Goal: Information Seeking & Learning: Learn about a topic

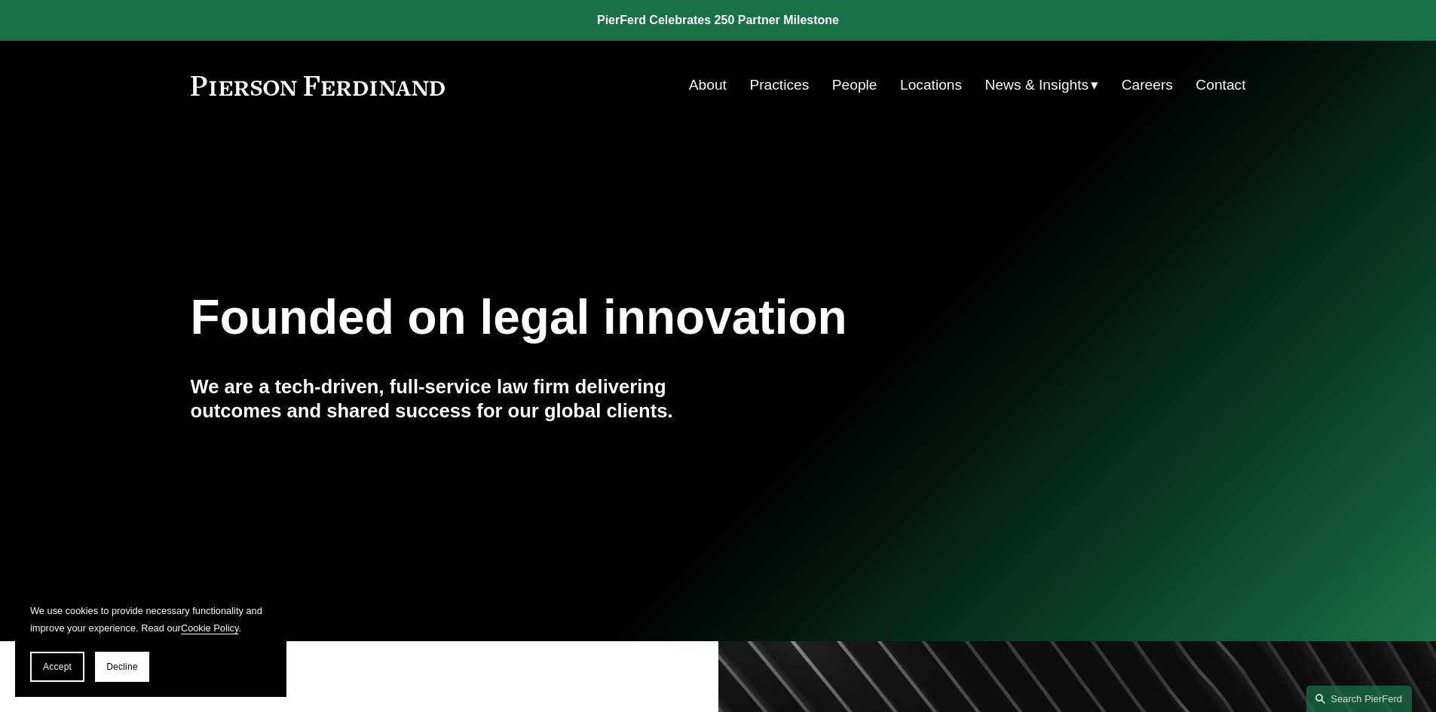
click at [947, 89] on link "Locations" at bounding box center [931, 85] width 62 height 29
click at [920, 84] on link "Locations" at bounding box center [931, 85] width 62 height 29
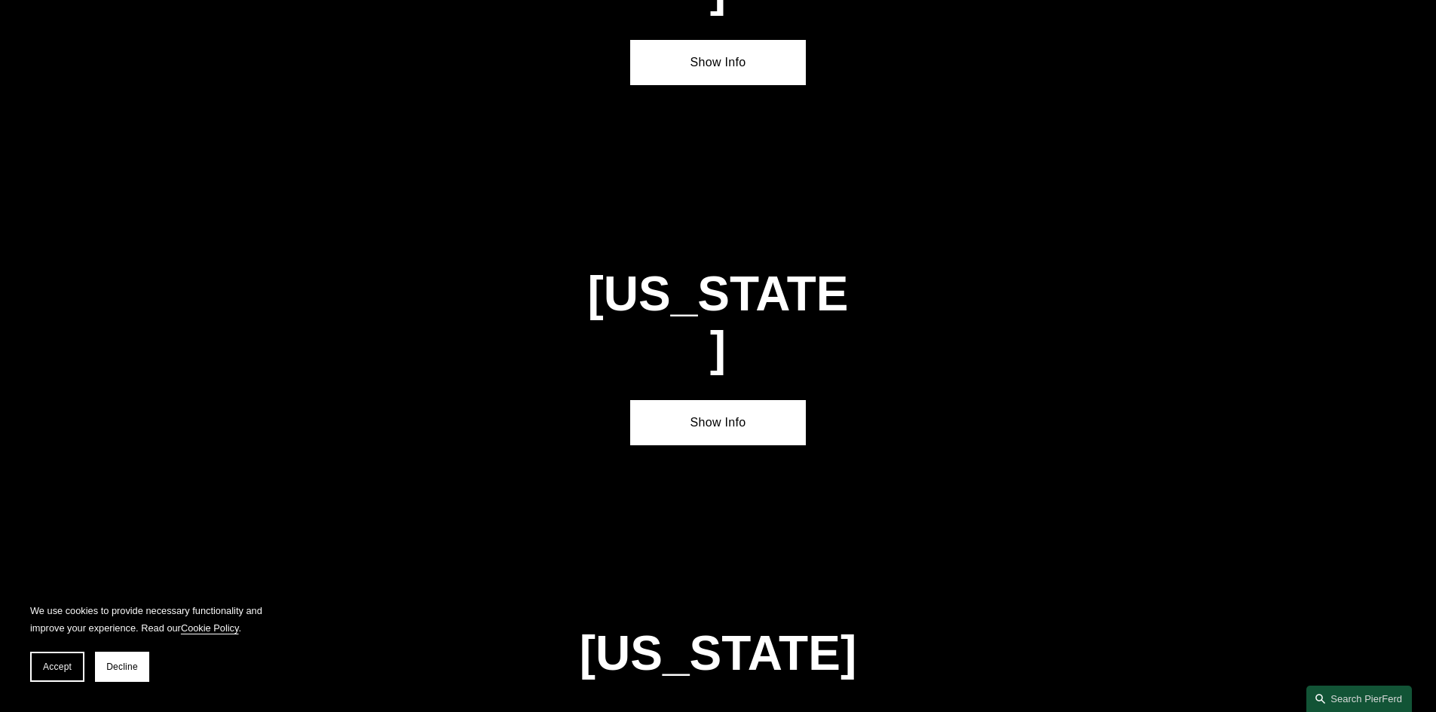
scroll to position [2507, 0]
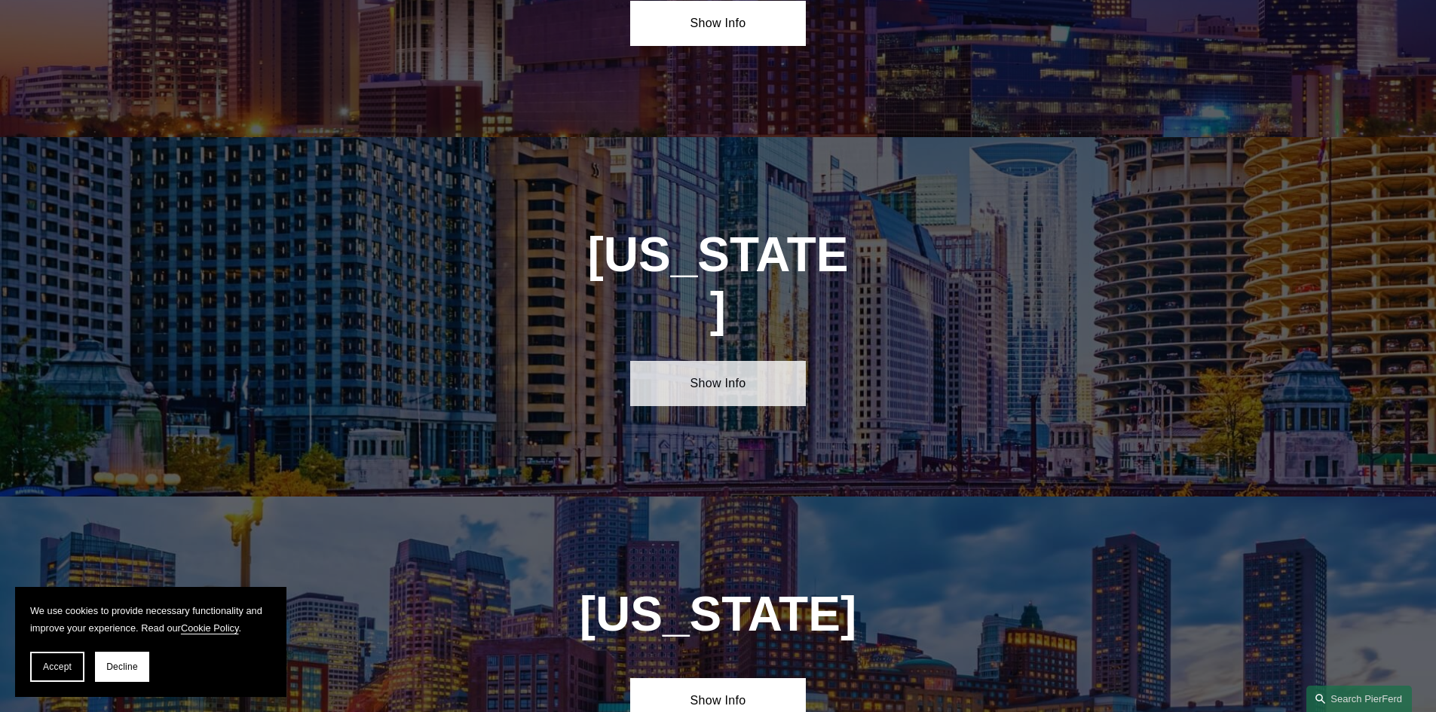
click at [787, 361] on link "Show Info" at bounding box center [718, 383] width 176 height 45
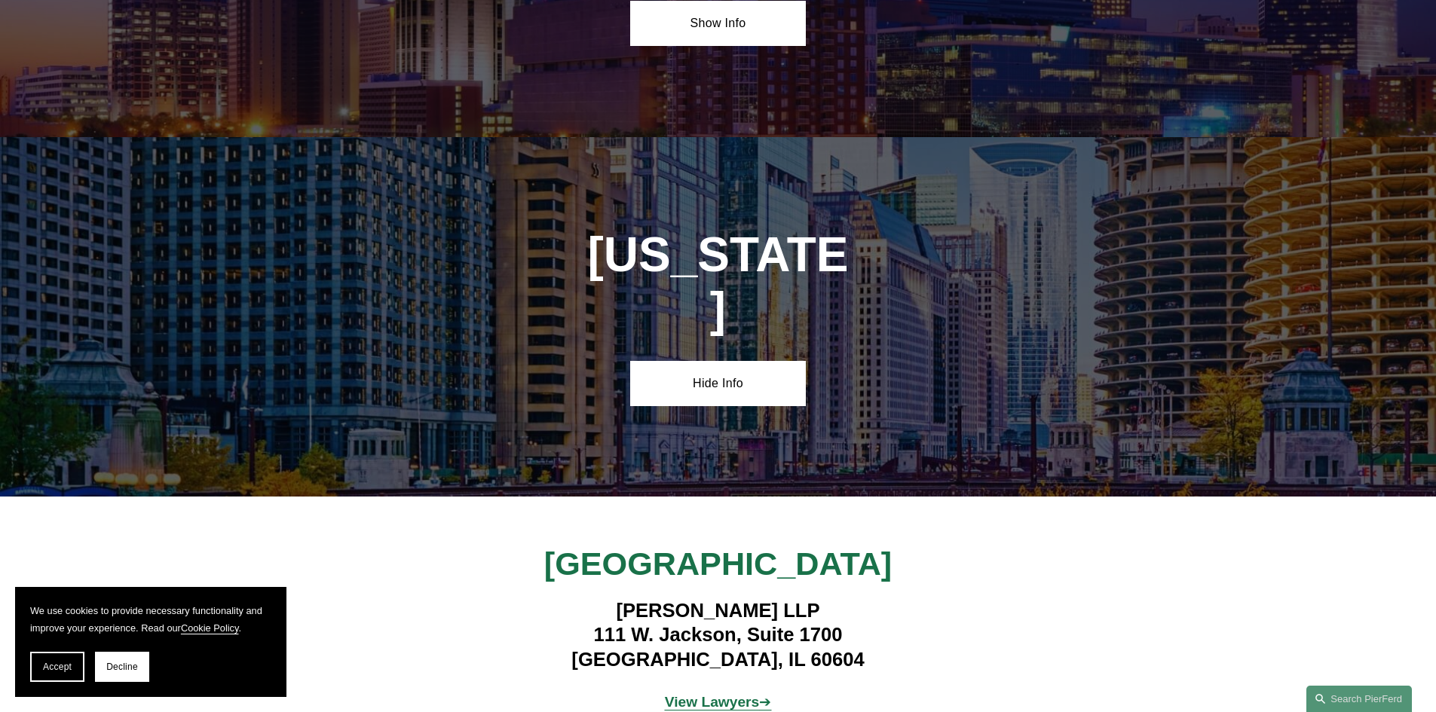
click at [739, 694] on strong "View Lawyers" at bounding box center [712, 702] width 95 height 16
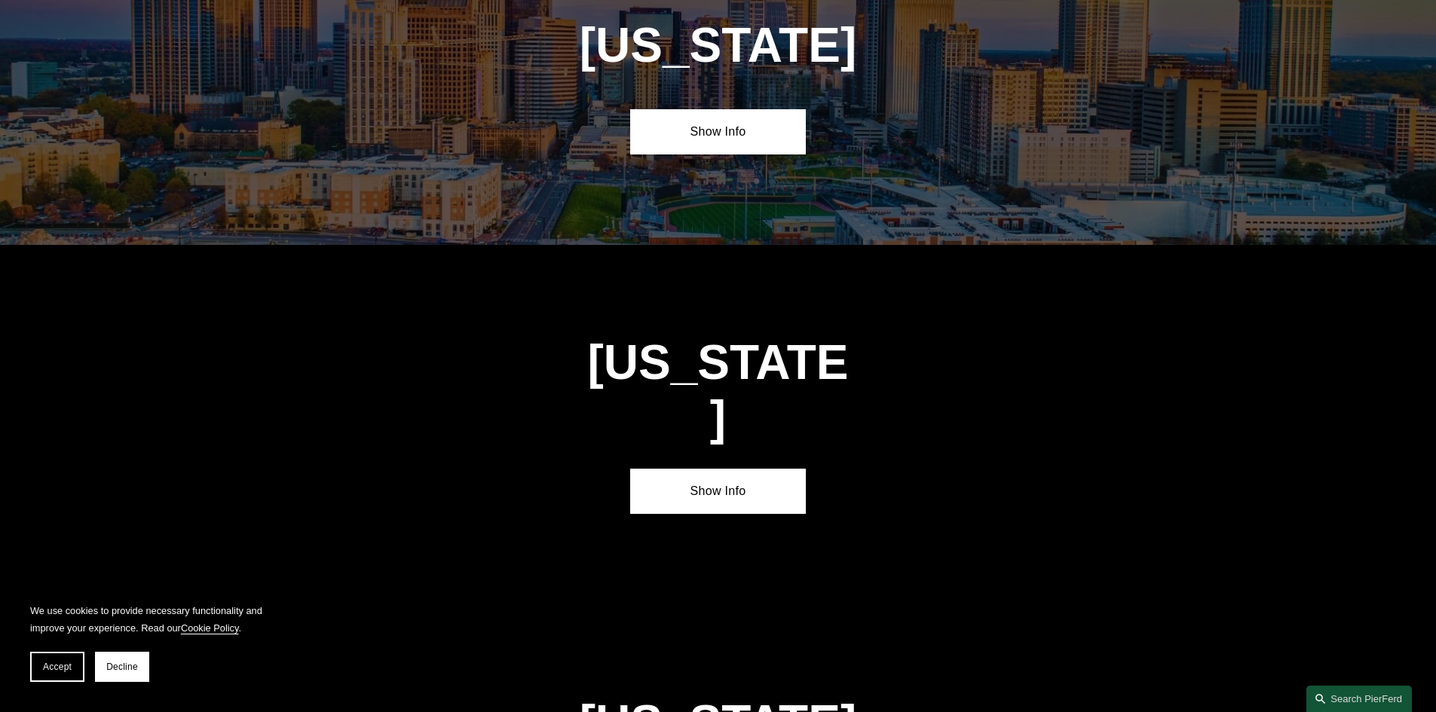
scroll to position [4768, 0]
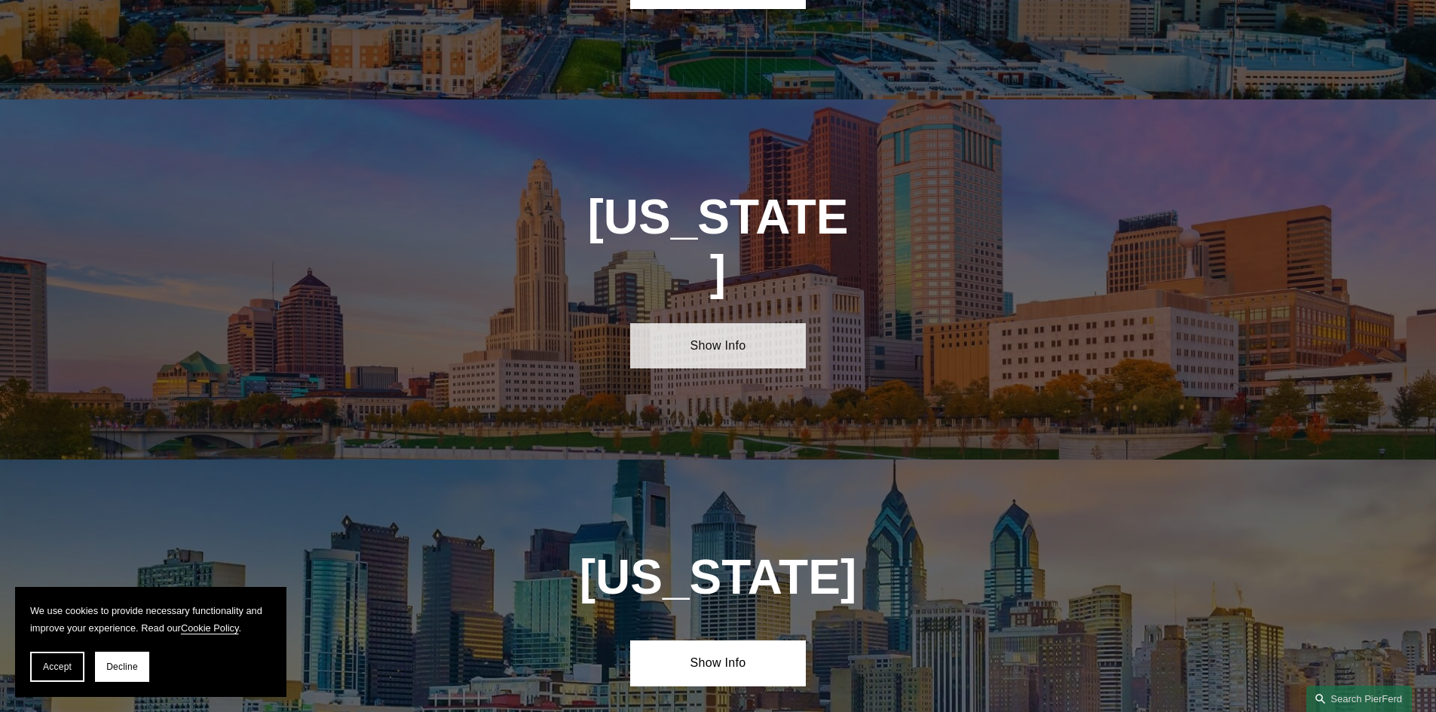
click at [756, 323] on link "Show Info" at bounding box center [718, 345] width 176 height 45
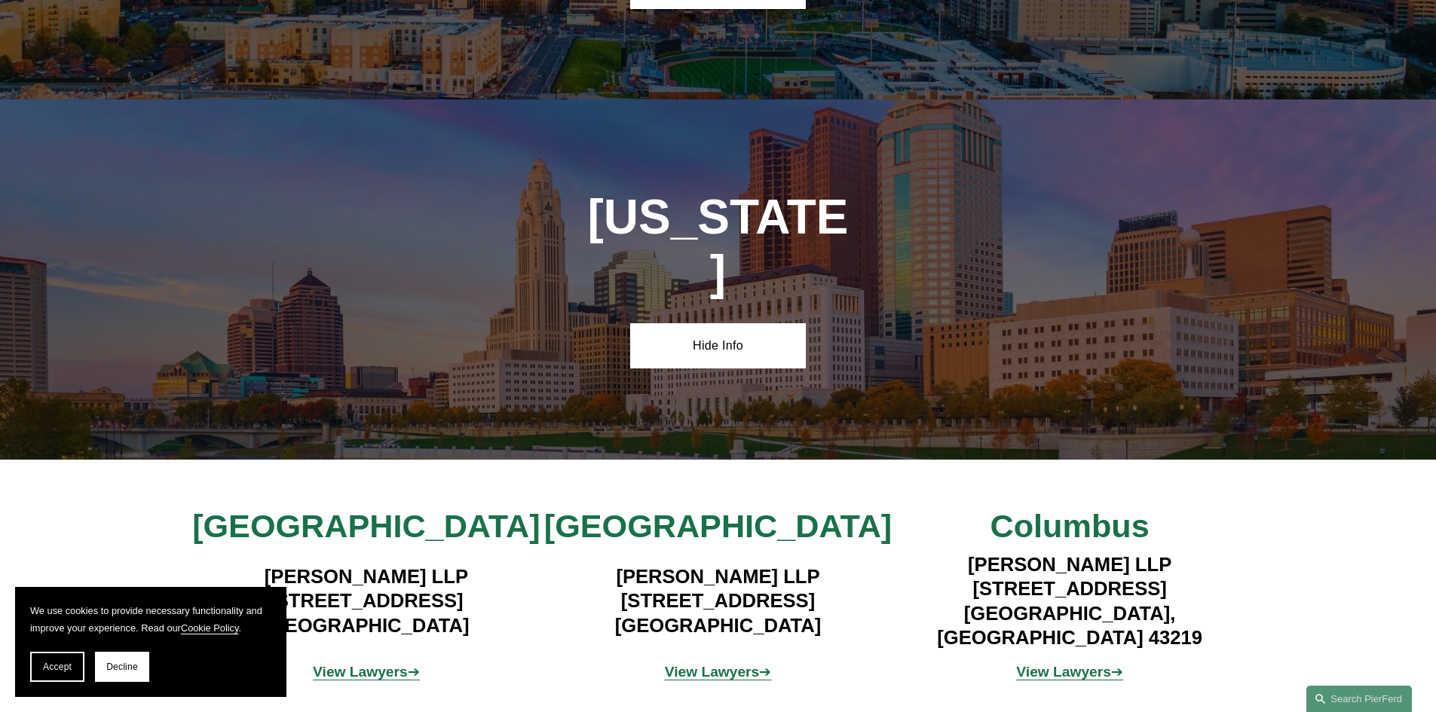
click at [703, 664] on strong "View Lawyers" at bounding box center [712, 672] width 95 height 16
click at [398, 664] on strong "View Lawyers" at bounding box center [360, 672] width 95 height 16
click at [1055, 664] on strong "View Lawyers" at bounding box center [1063, 672] width 95 height 16
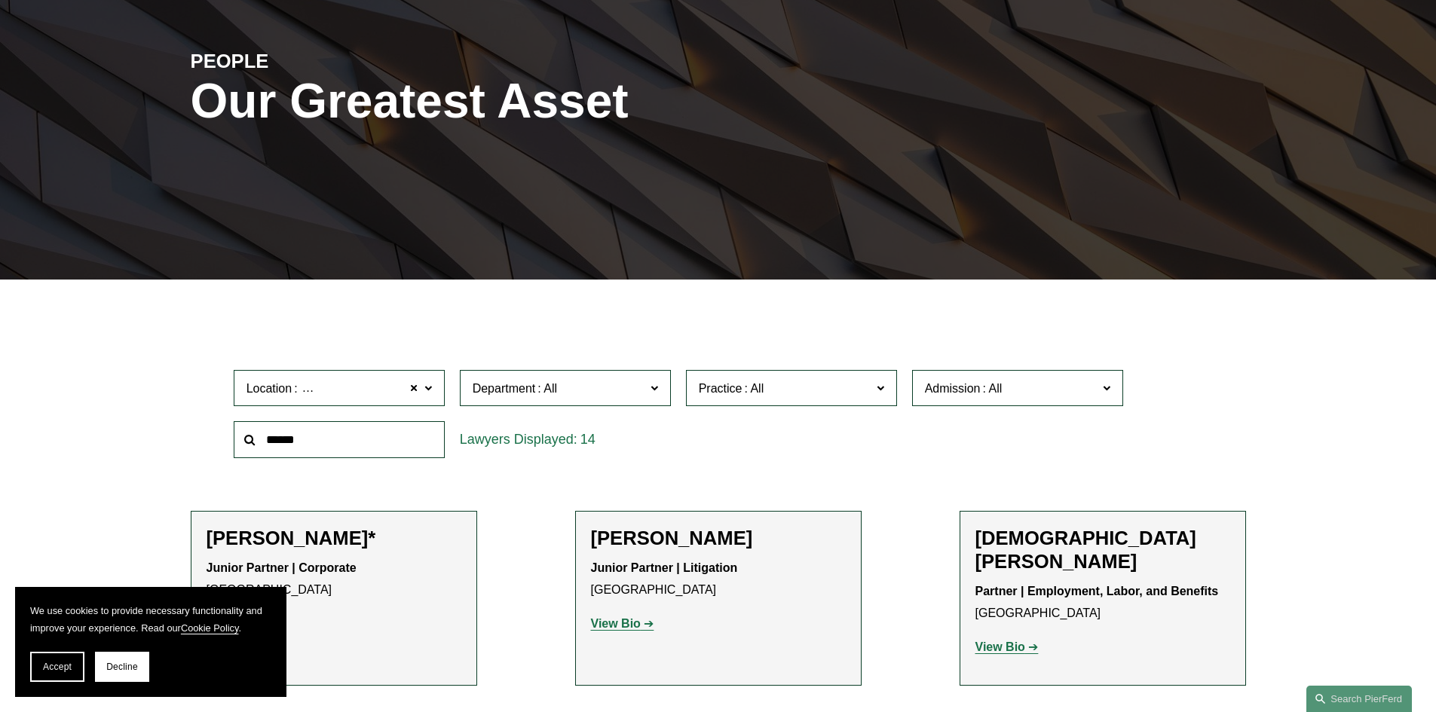
scroll to position [215, 0]
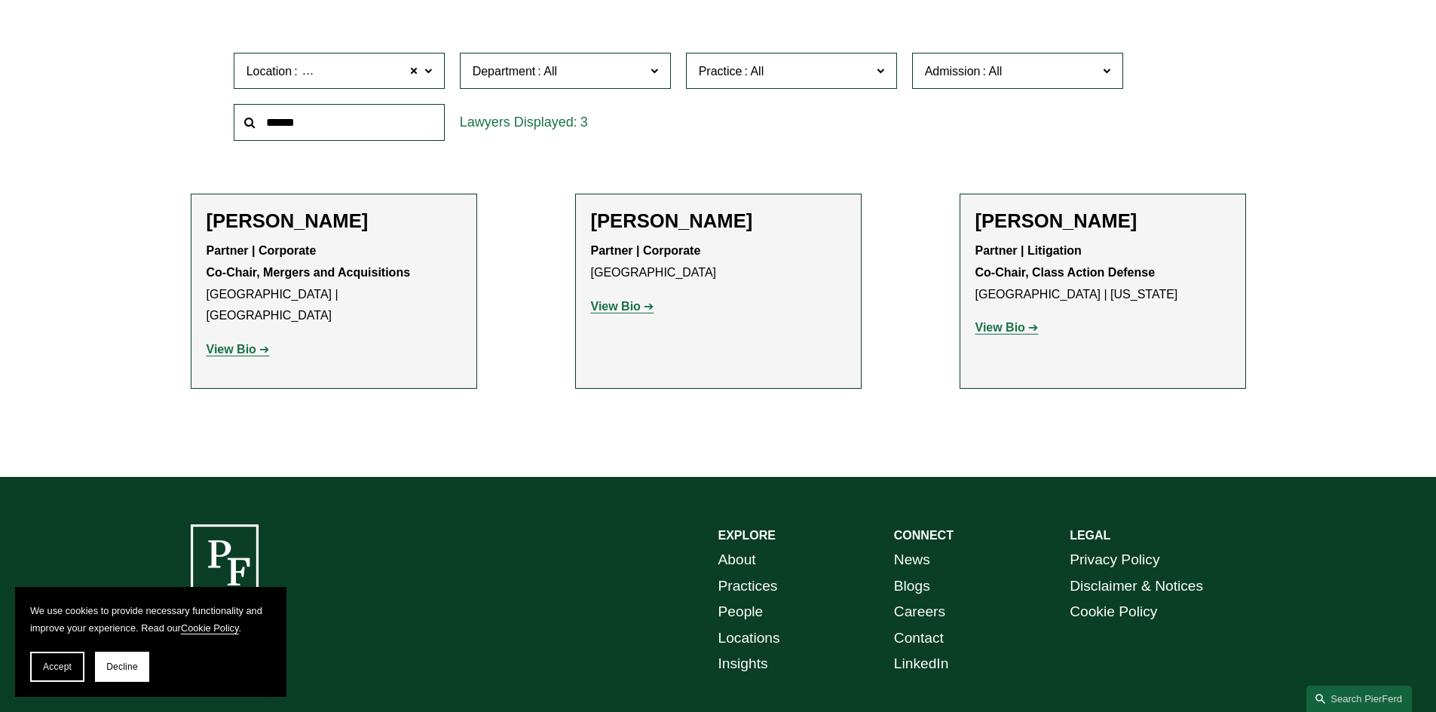
scroll to position [494, 0]
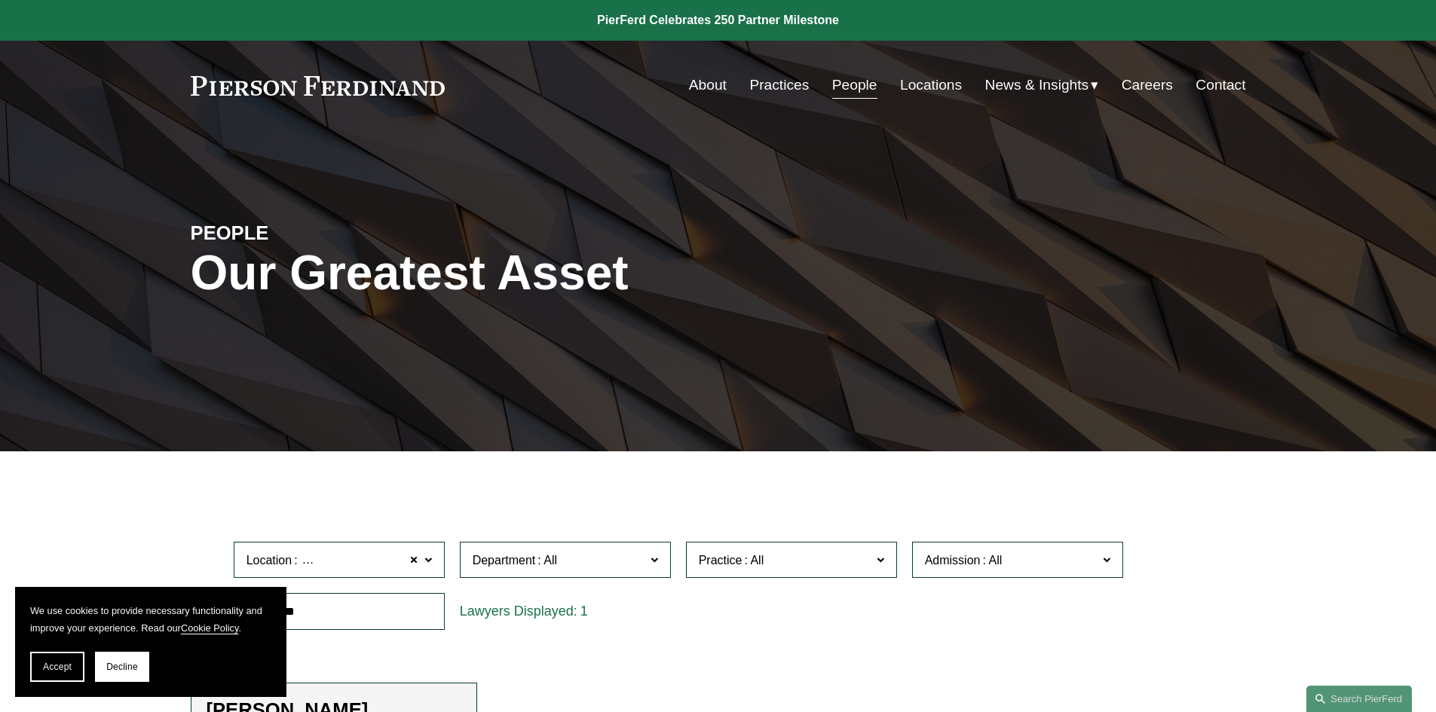
drag, startPoint x: 1434, startPoint y: 114, endPoint x: 1446, endPoint y: 217, distance: 104.1
click at [1436, 217] on html "We use cookies to provide necessary functionality and improve your experience. …" at bounding box center [718, 611] width 1436 height 1222
click at [1362, 500] on div "Filter Location Cincinnati Cincinnati All Atlanta Austin Bellevue Boston Charlo…" at bounding box center [718, 676] width 1436 height 403
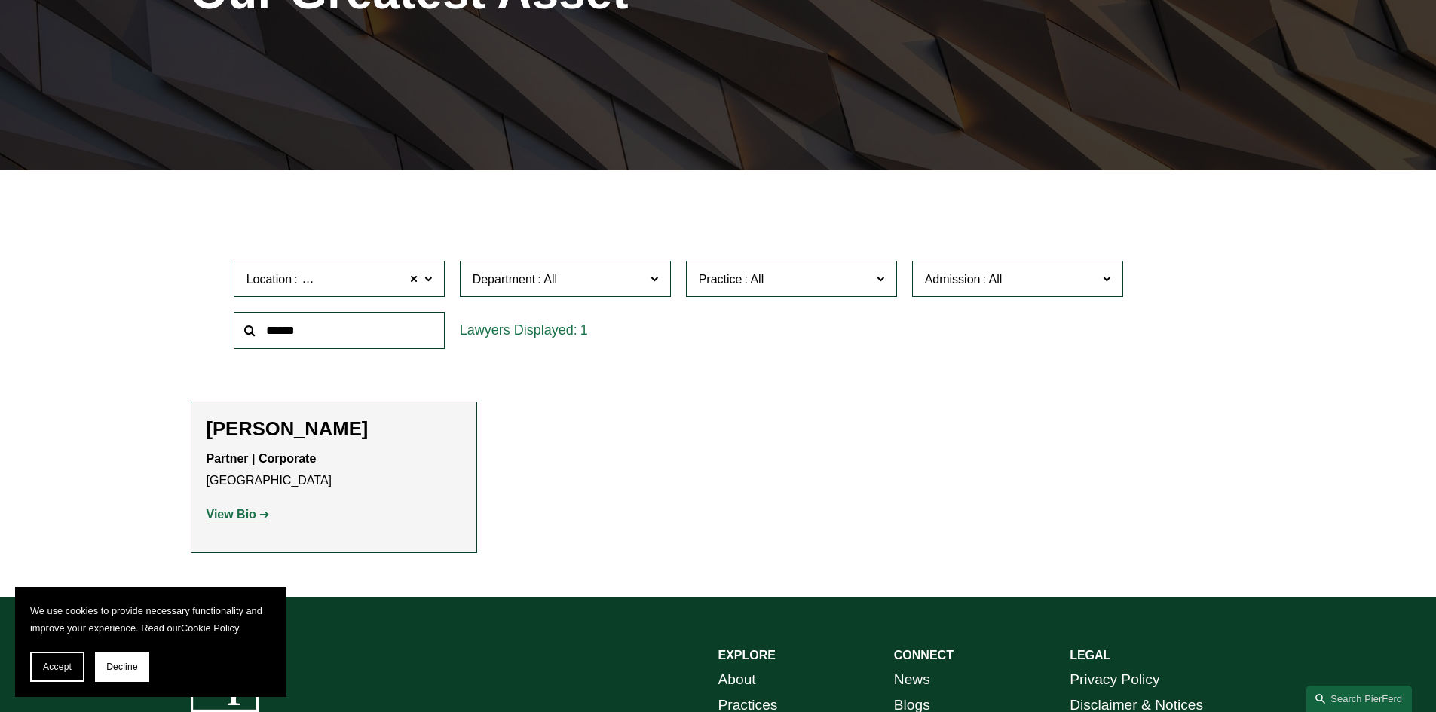
scroll to position [283, 0]
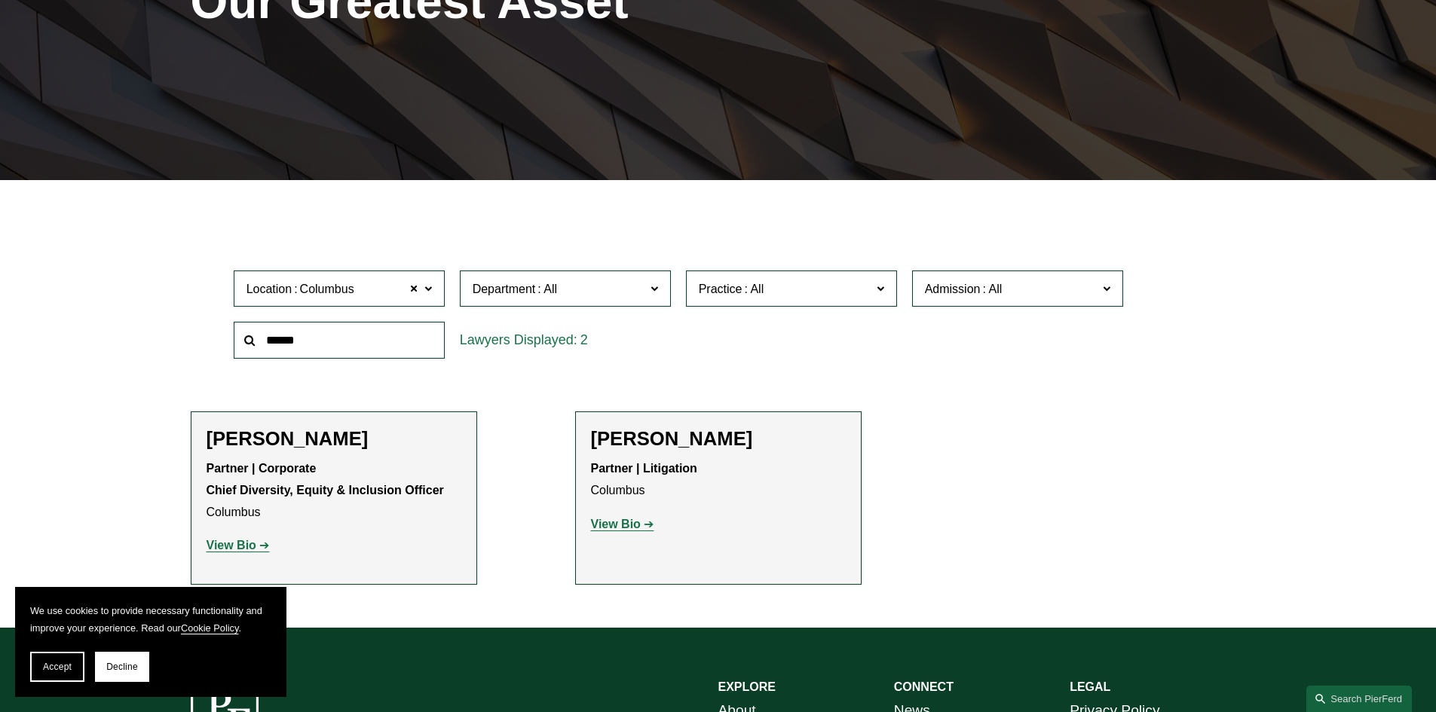
scroll to position [293, 0]
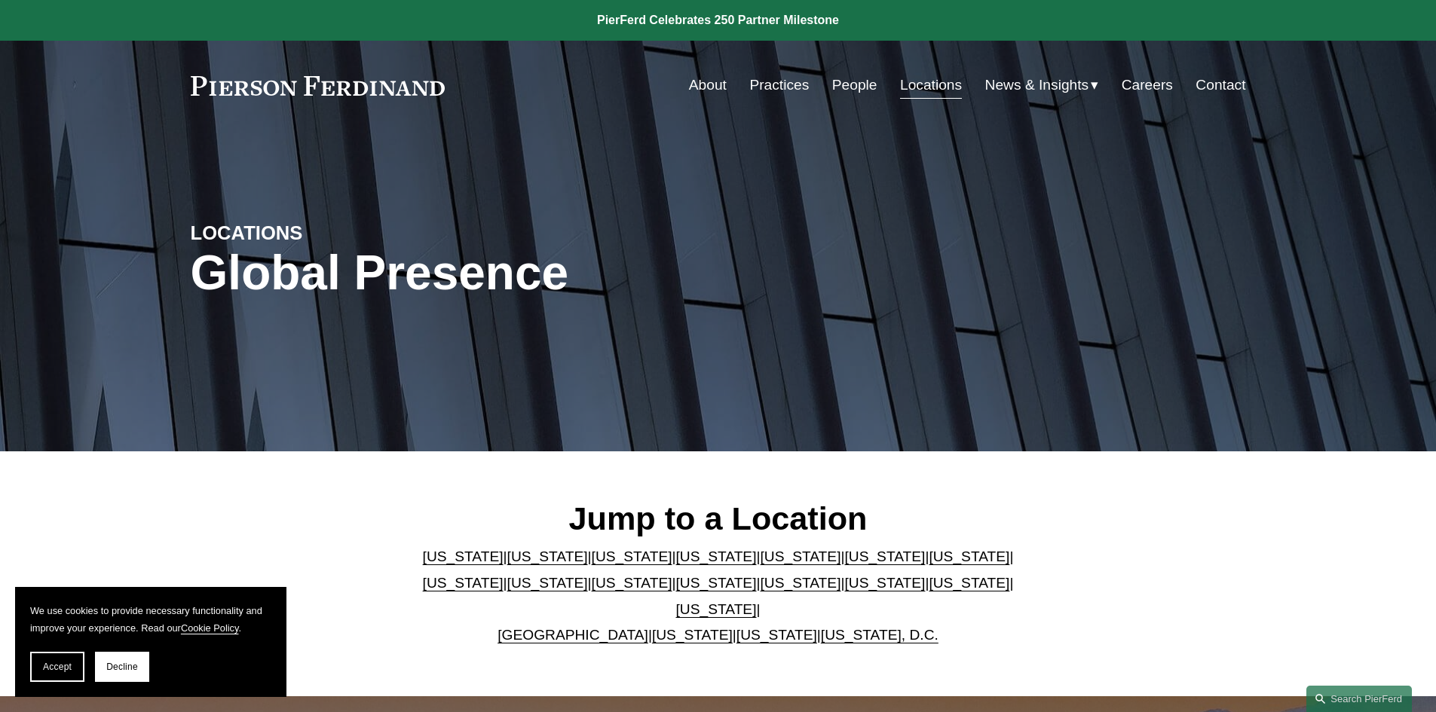
click at [760, 565] on link "Florida" at bounding box center [800, 557] width 81 height 16
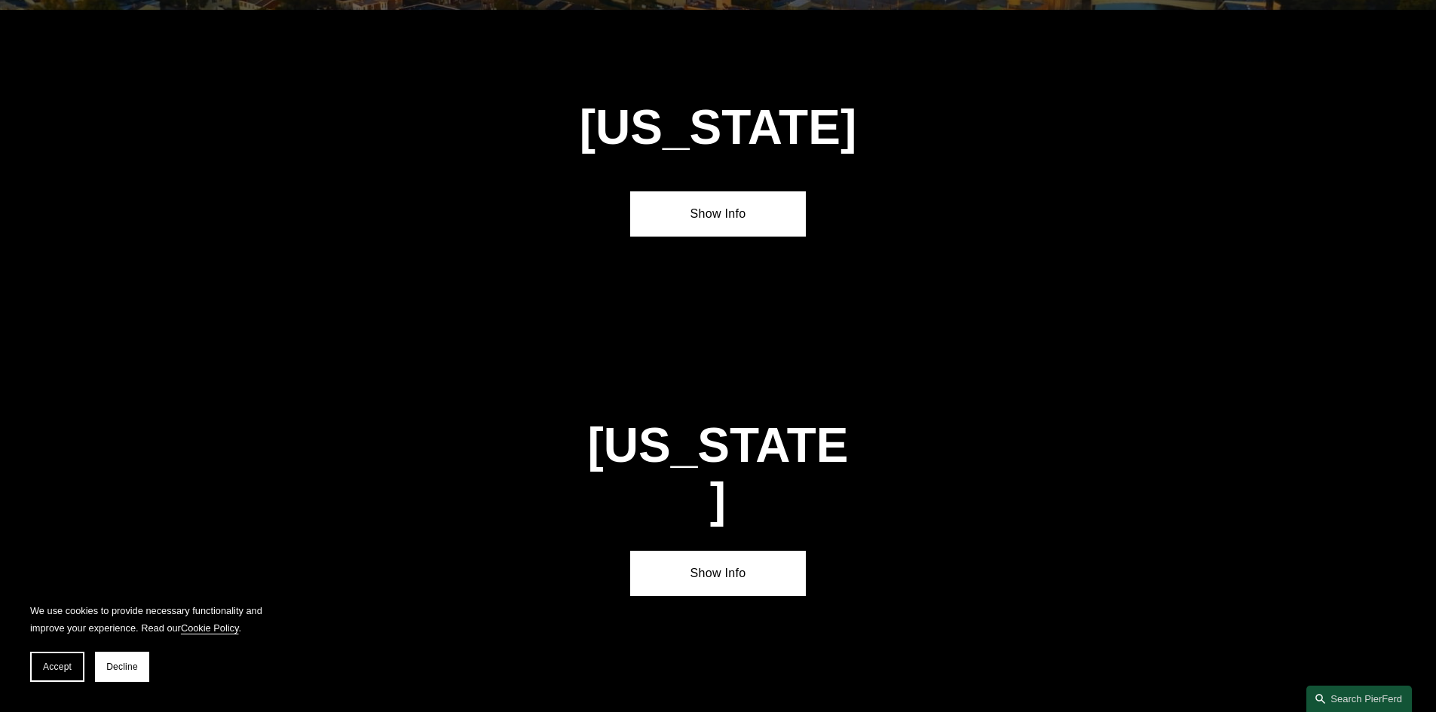
scroll to position [1958, 0]
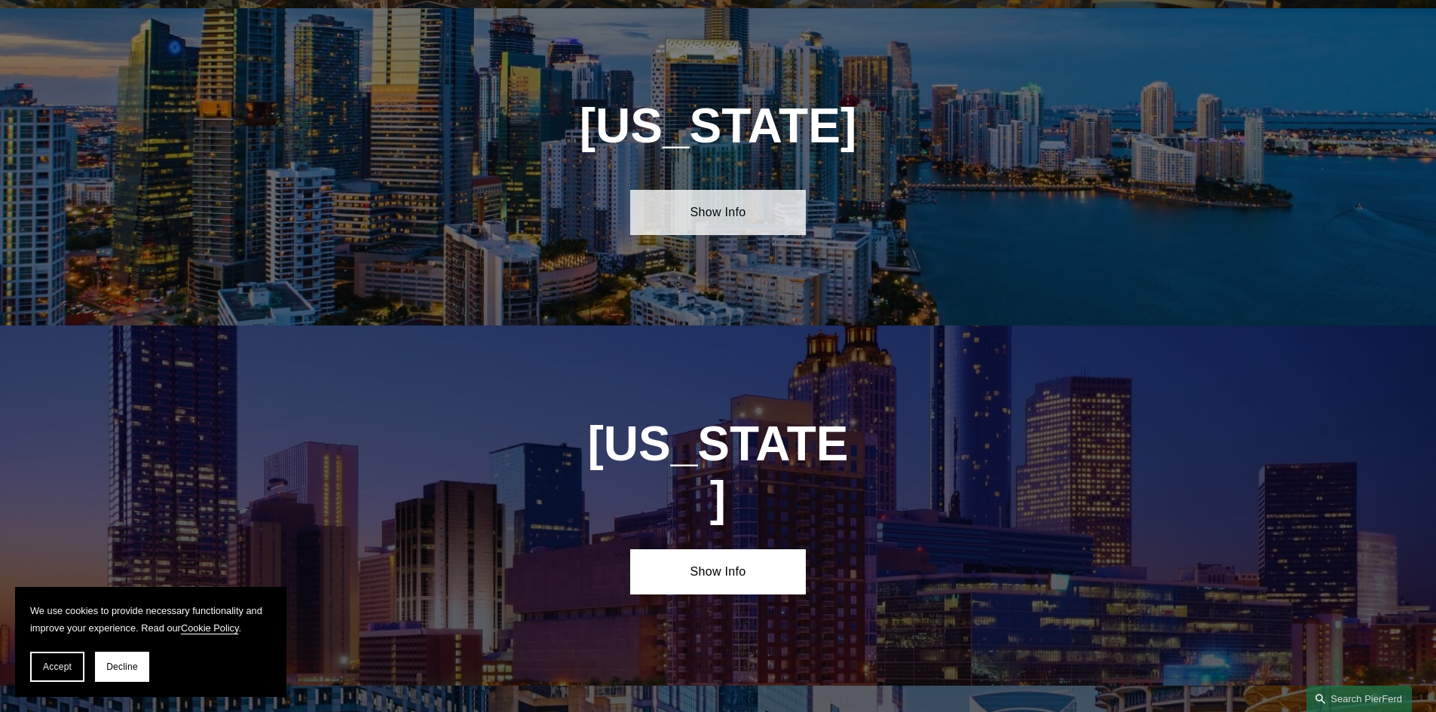
click at [691, 207] on link "Show Info" at bounding box center [718, 212] width 176 height 45
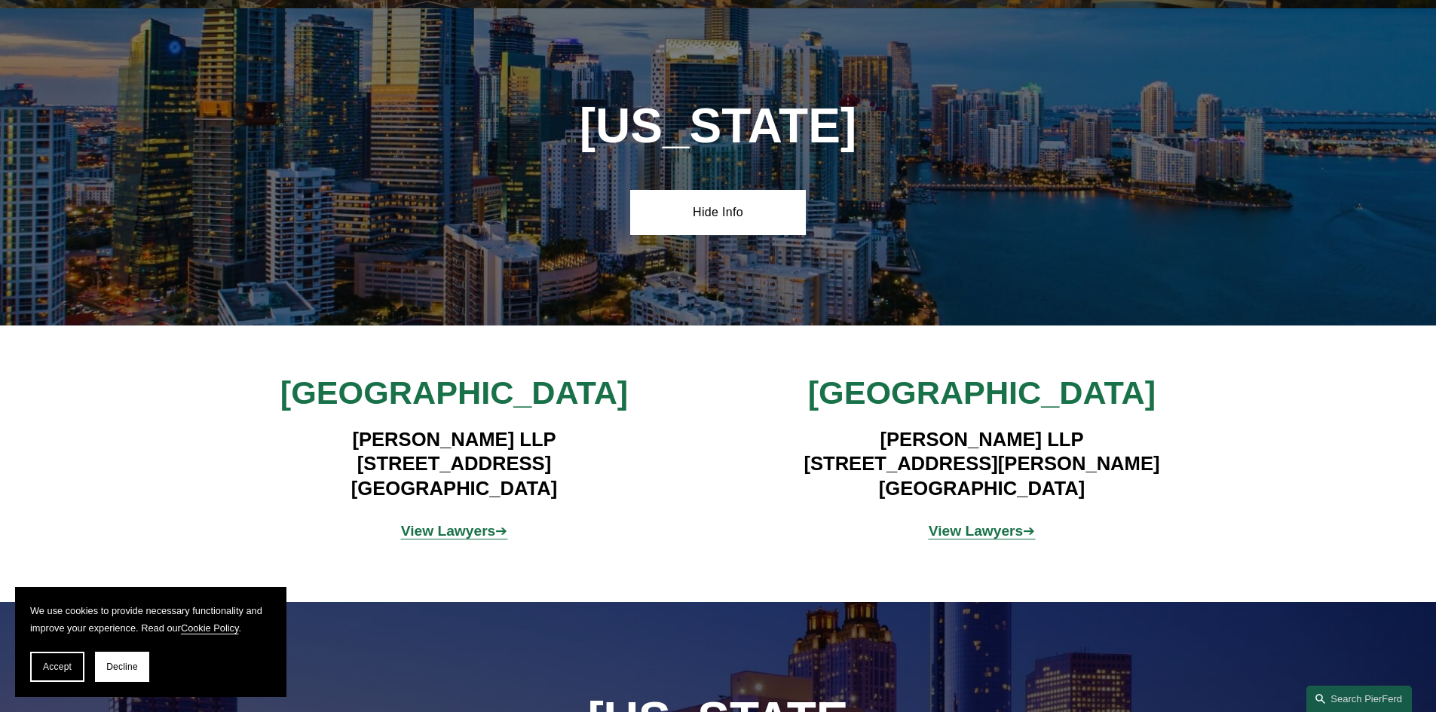
click at [1002, 528] on strong "View Lawyers" at bounding box center [976, 531] width 95 height 16
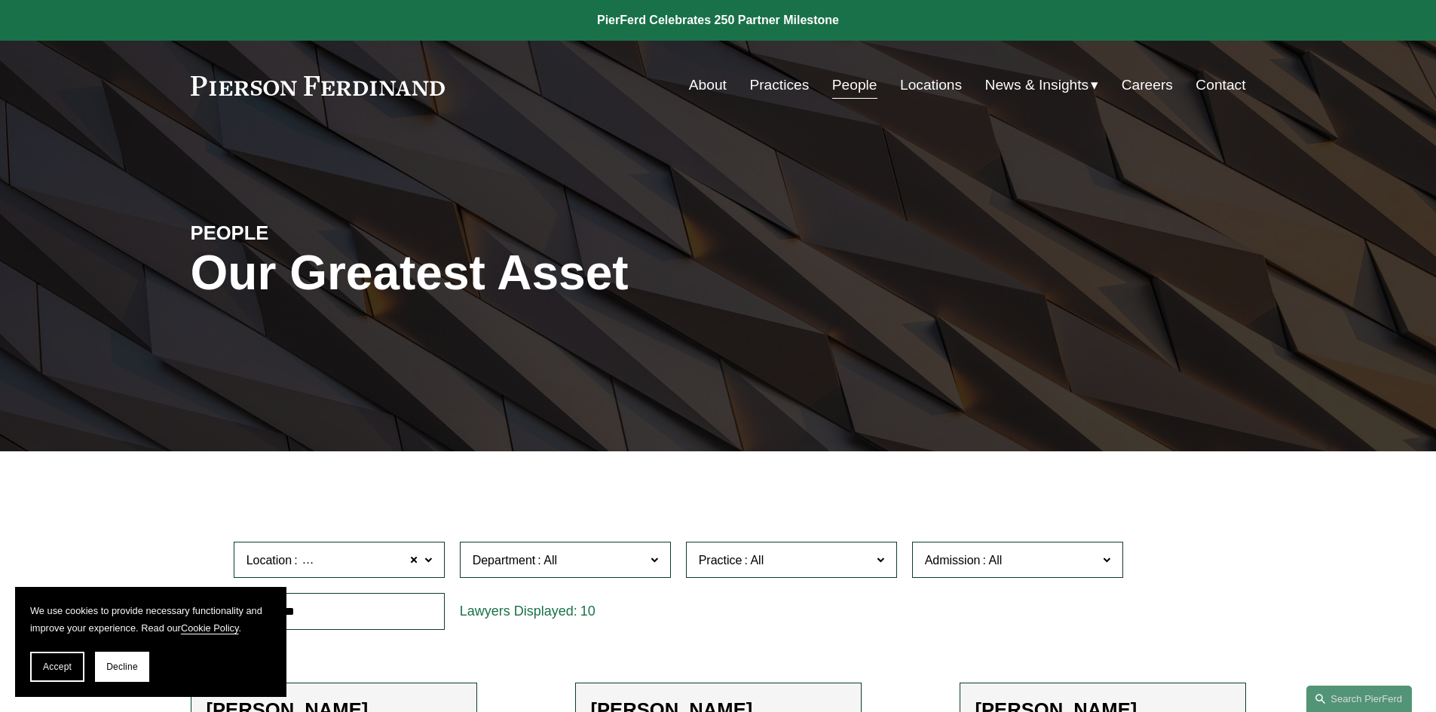
click at [938, 92] on link "Locations" at bounding box center [931, 85] width 62 height 29
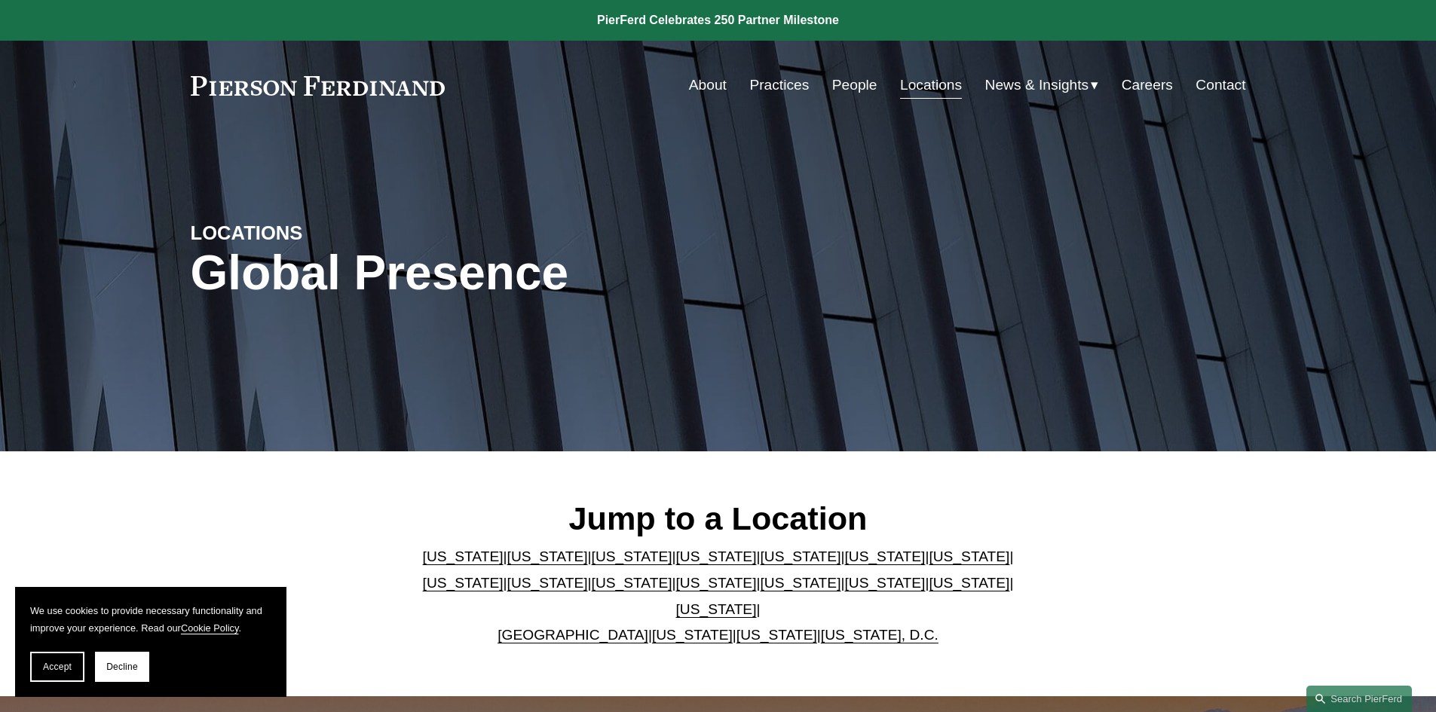
click at [1156, 85] on link "Careers" at bounding box center [1147, 85] width 51 height 29
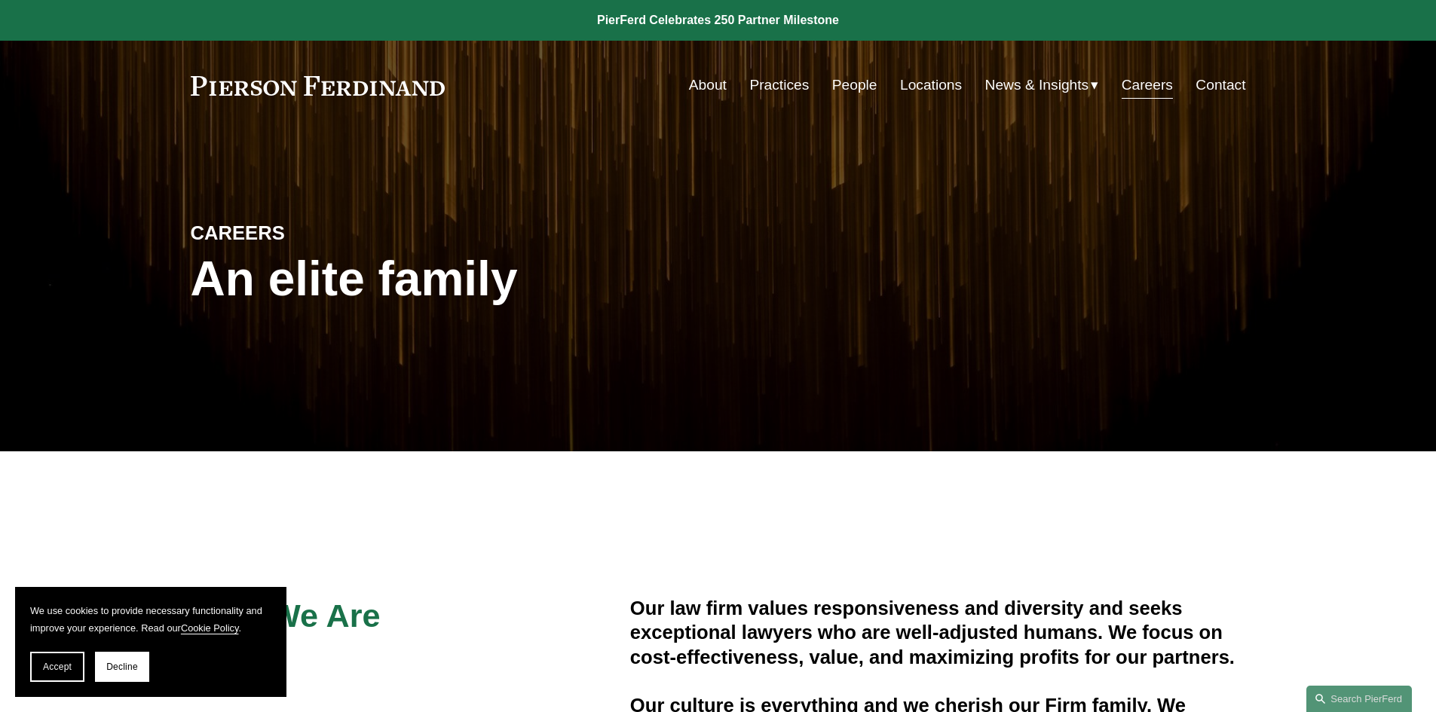
drag, startPoint x: 1434, startPoint y: 85, endPoint x: 1432, endPoint y: 136, distance: 50.6
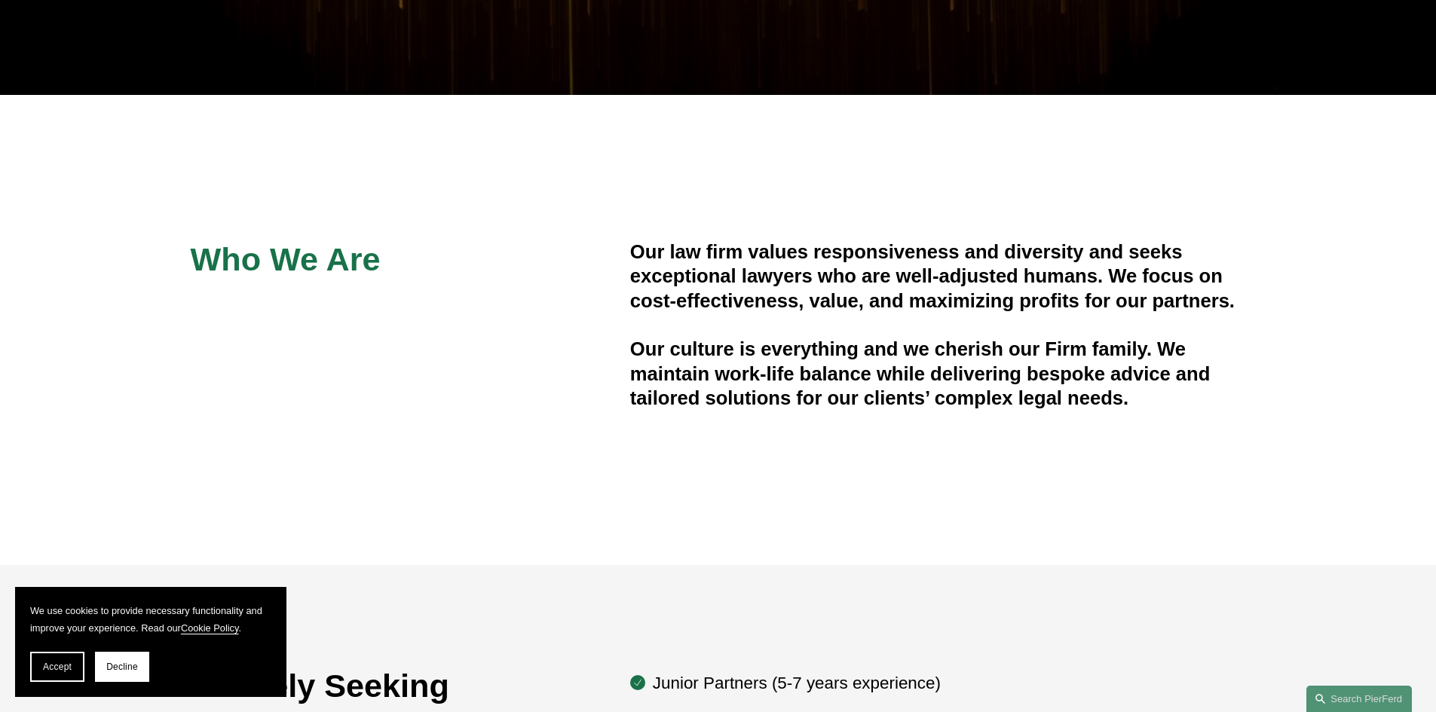
scroll to position [446, 0]
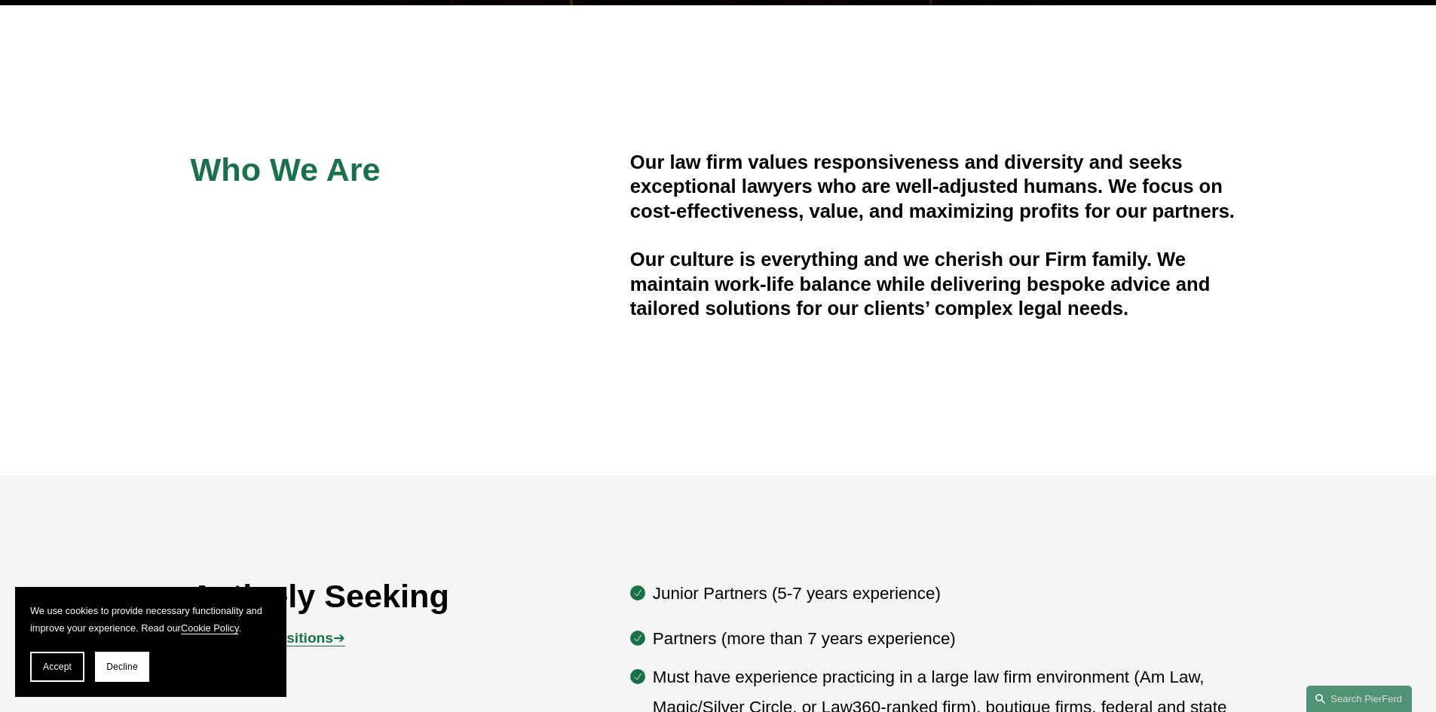
click at [1385, 225] on div "Who We Are Our law firm values responsiveness and diversity and seeks exception…" at bounding box center [718, 241] width 1436 height 182
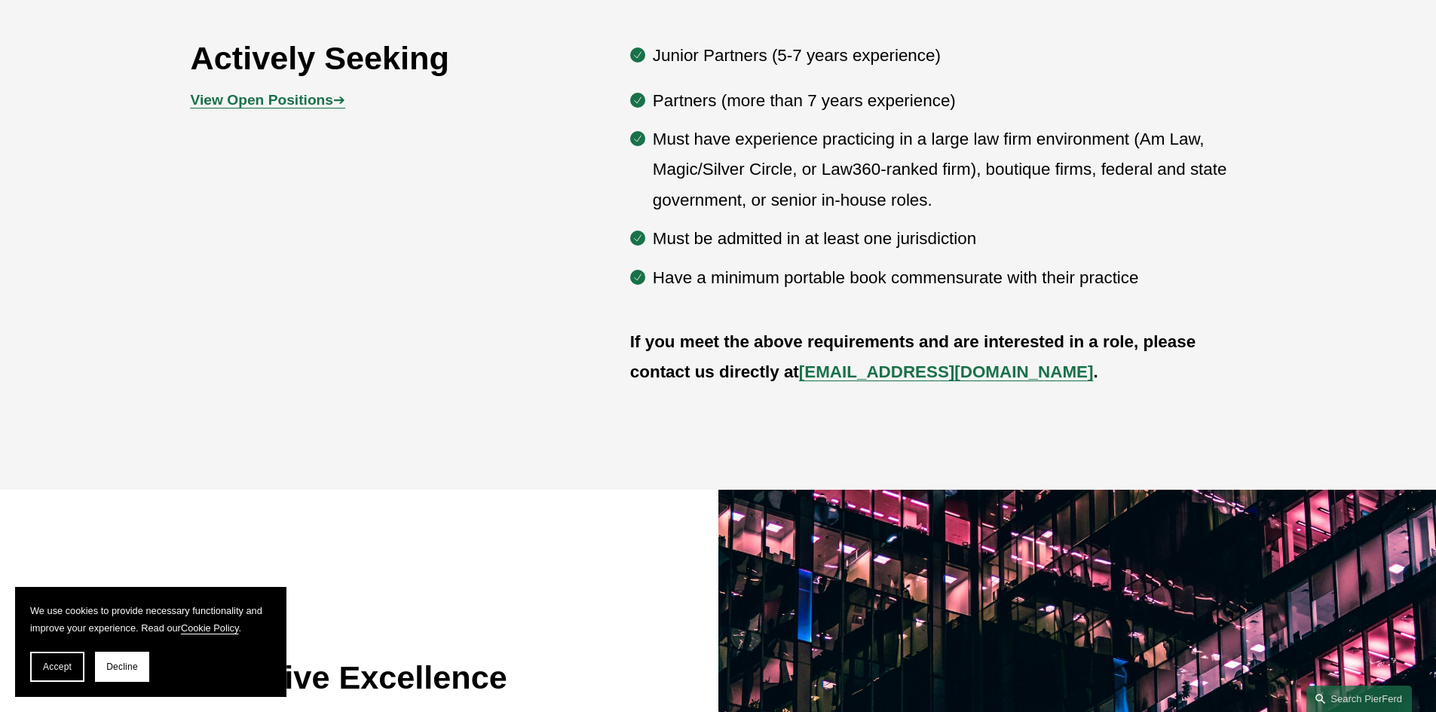
scroll to position [987, 0]
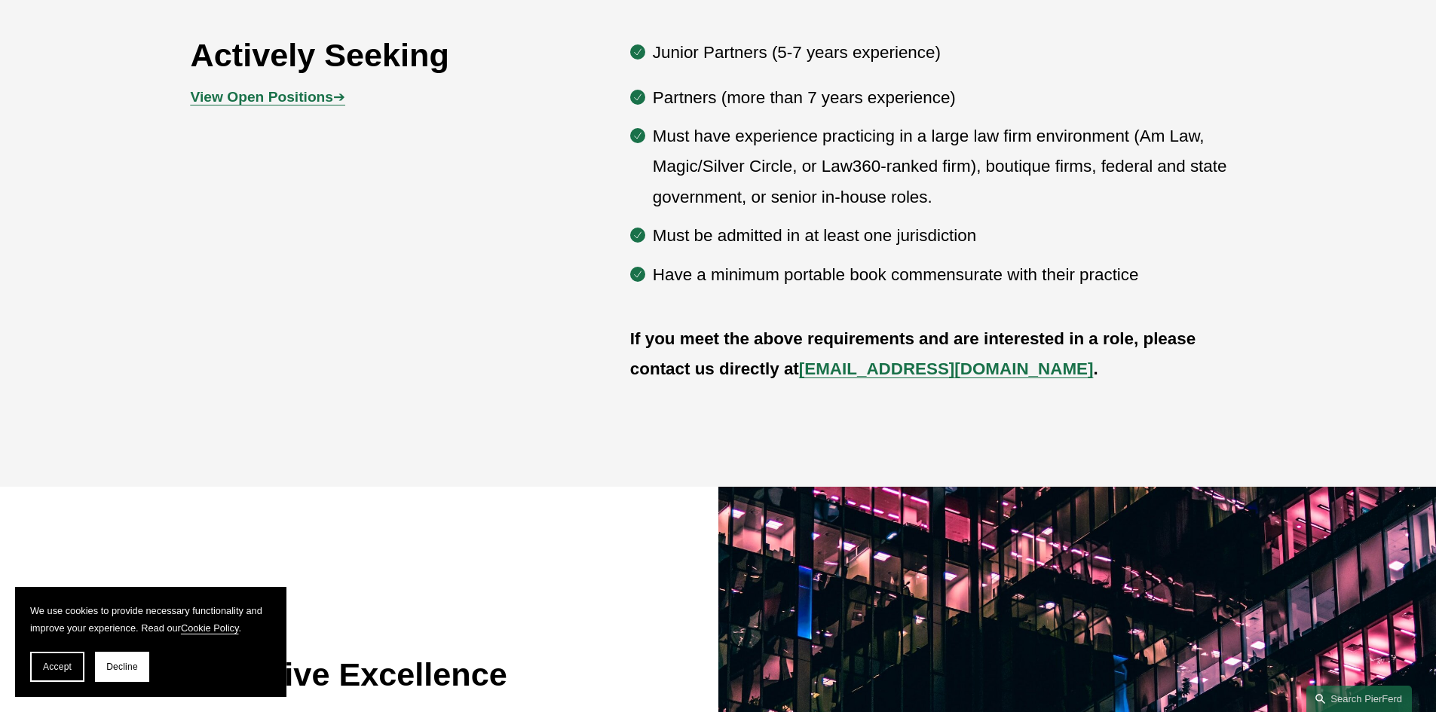
click at [324, 96] on strong "View Open Positions" at bounding box center [262, 97] width 142 height 16
